Goal: Information Seeking & Learning: Find specific page/section

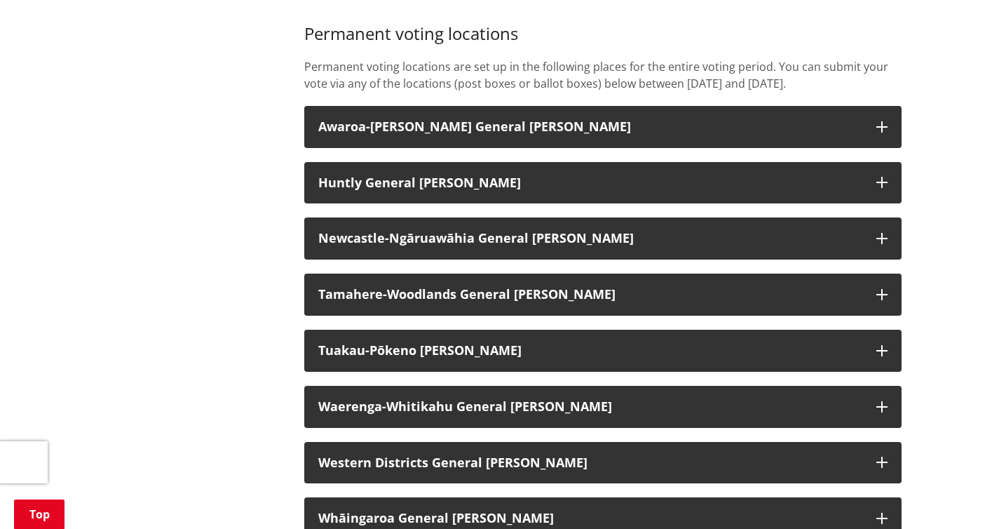
scroll to position [1030, 0]
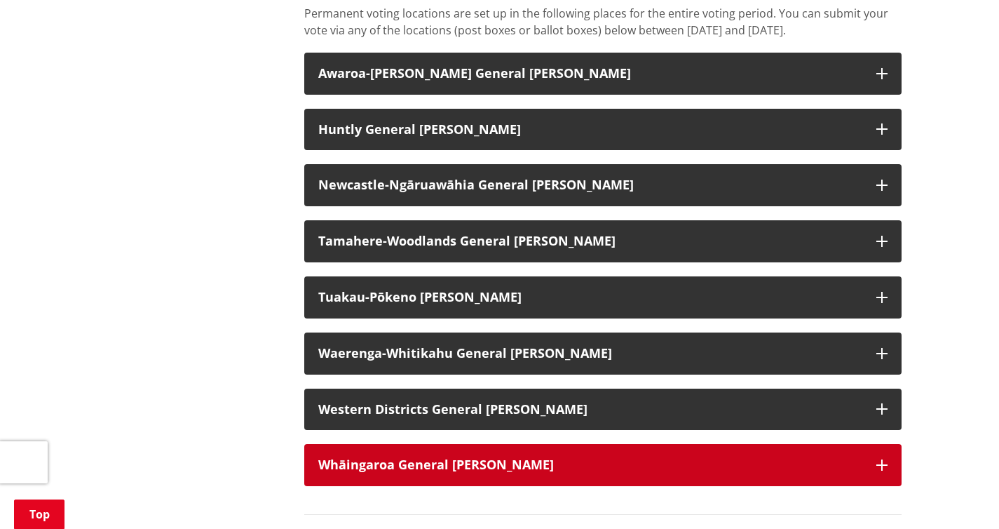
click at [506, 473] on button "Whāingaroa General Ward" at bounding box center [602, 465] width 597 height 42
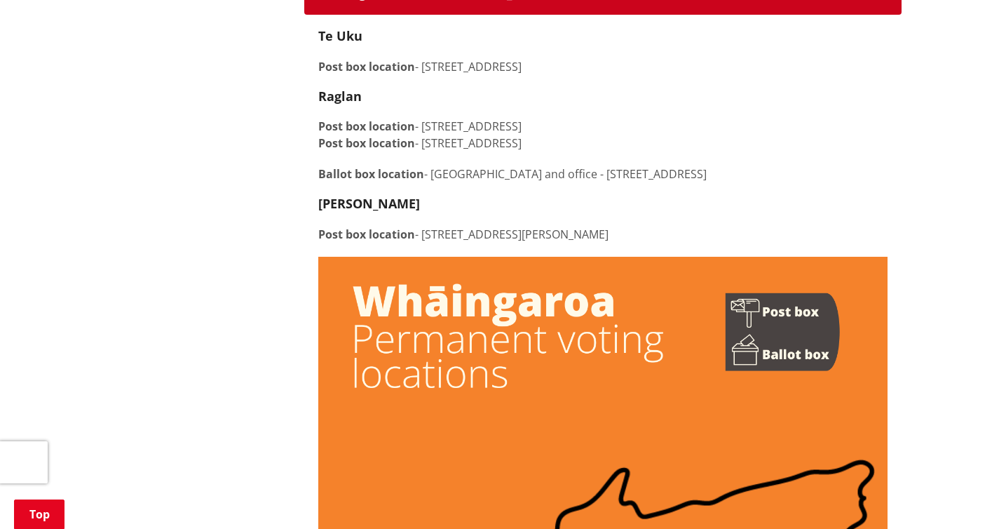
scroll to position [1264, 0]
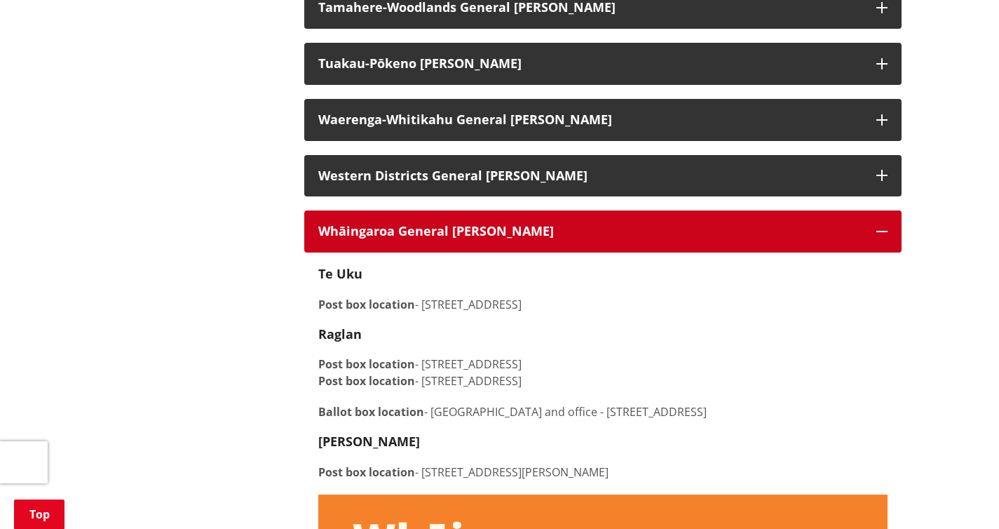
click at [876, 233] on icon "button" at bounding box center [881, 231] width 11 height 11
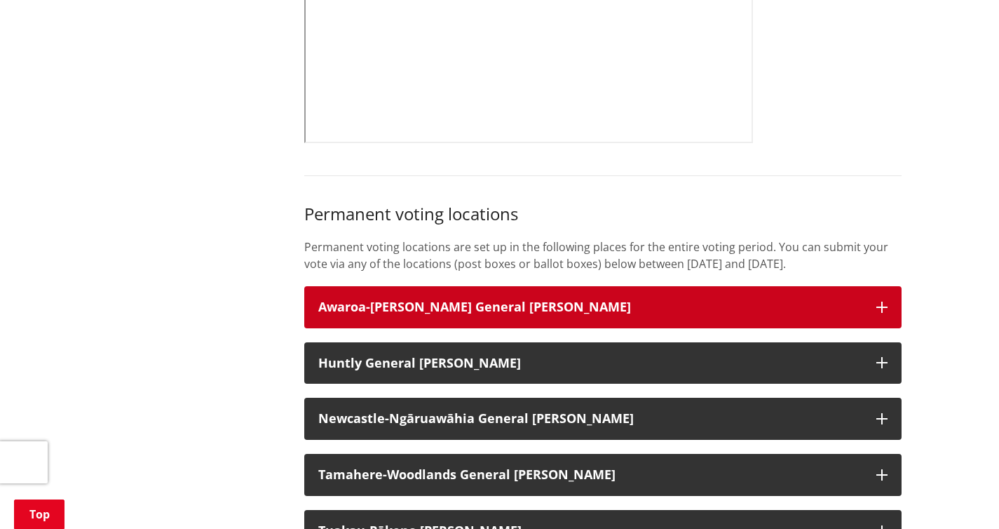
scroll to position [796, 0]
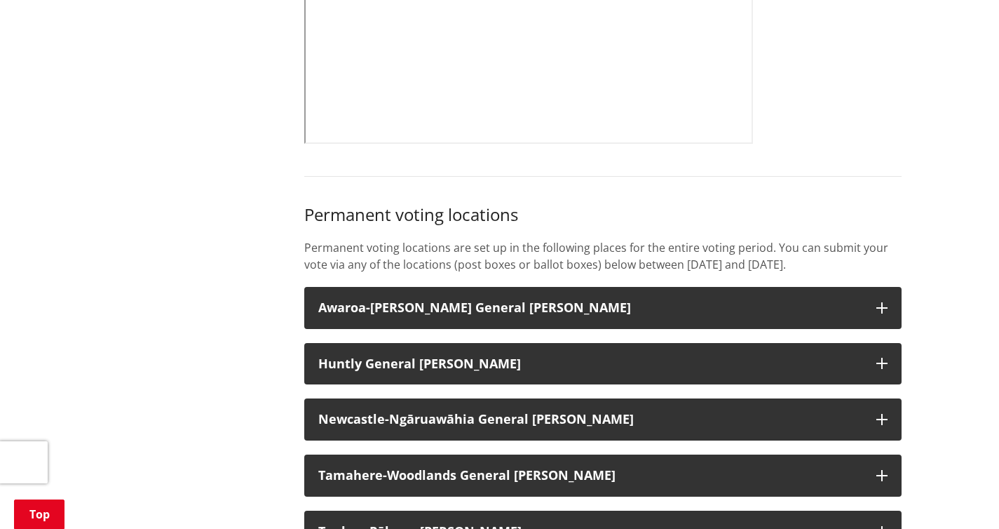
drag, startPoint x: 773, startPoint y: 229, endPoint x: 811, endPoint y: 268, distance: 54.0
click at [811, 268] on p "Permanent voting locations are set up in the following places for the entire vo…" at bounding box center [602, 256] width 597 height 34
copy p "You can submit your vote via any of the locations (post boxes or ballot boxes) …"
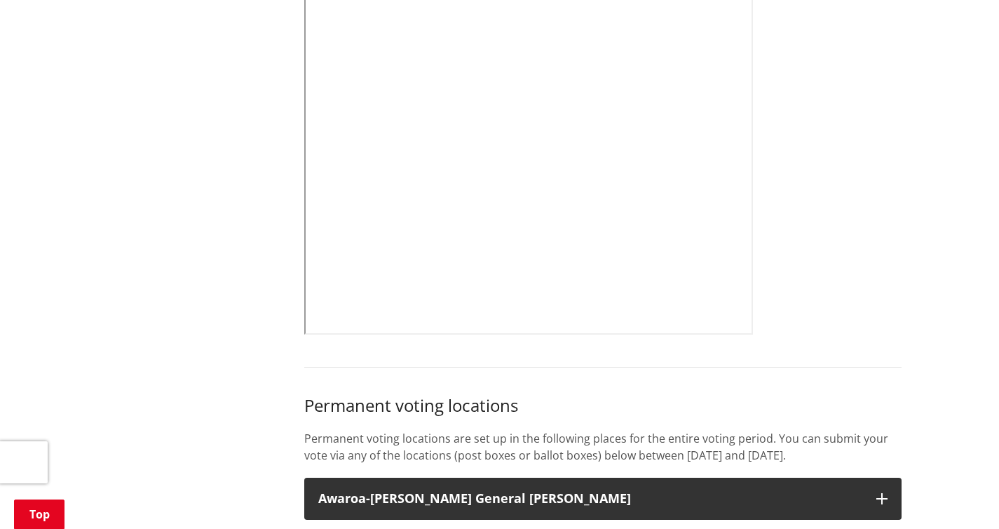
scroll to position [154, 0]
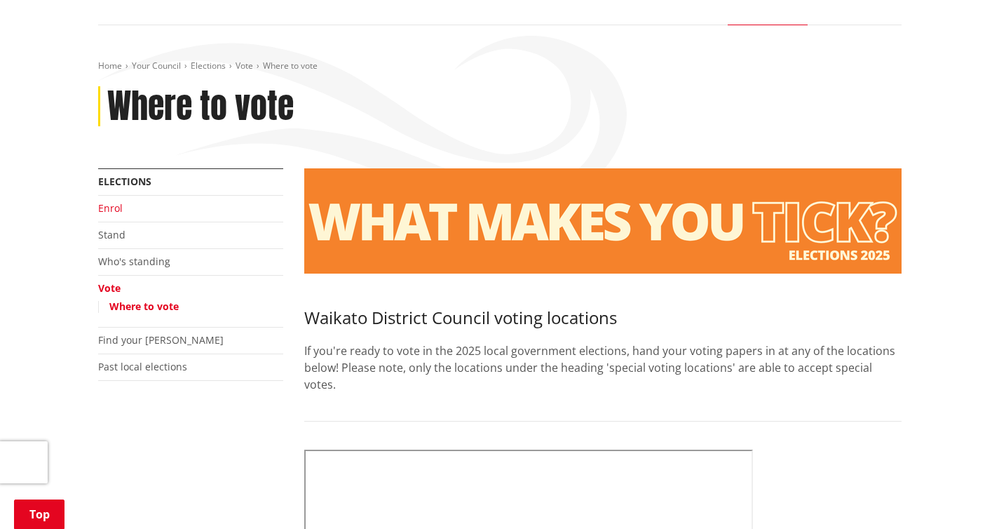
click at [98, 205] on link "Enrol" at bounding box center [110, 207] width 25 height 13
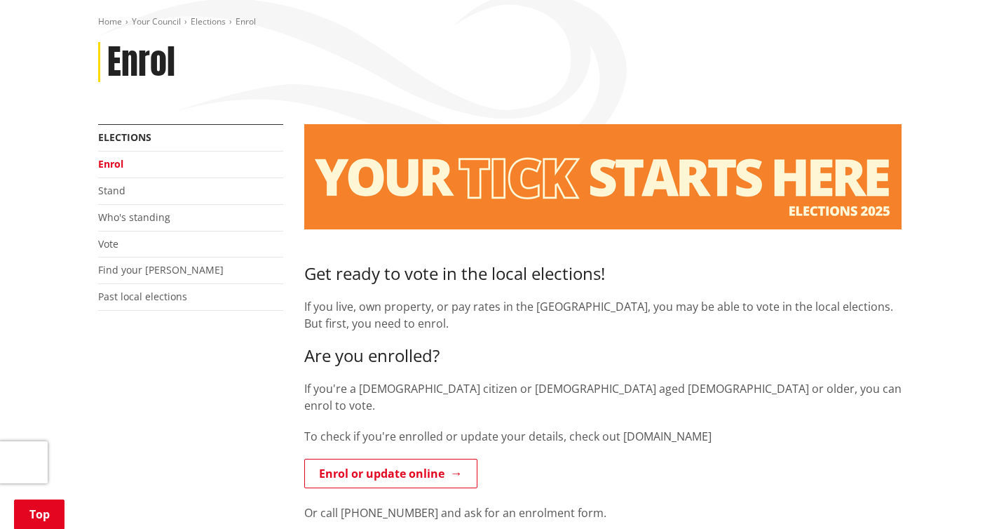
scroll to position [208, 0]
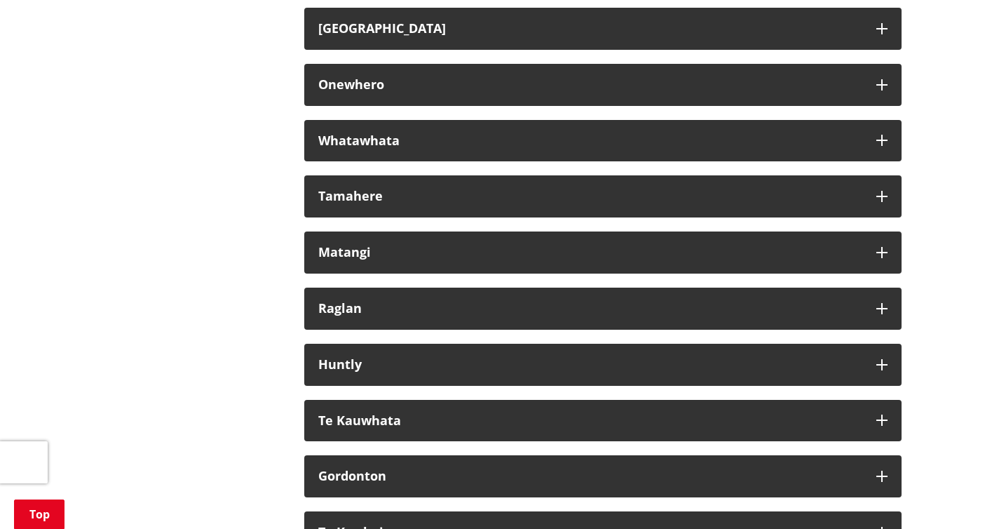
scroll to position [8317, 0]
